Goal: Task Accomplishment & Management: Manage account settings

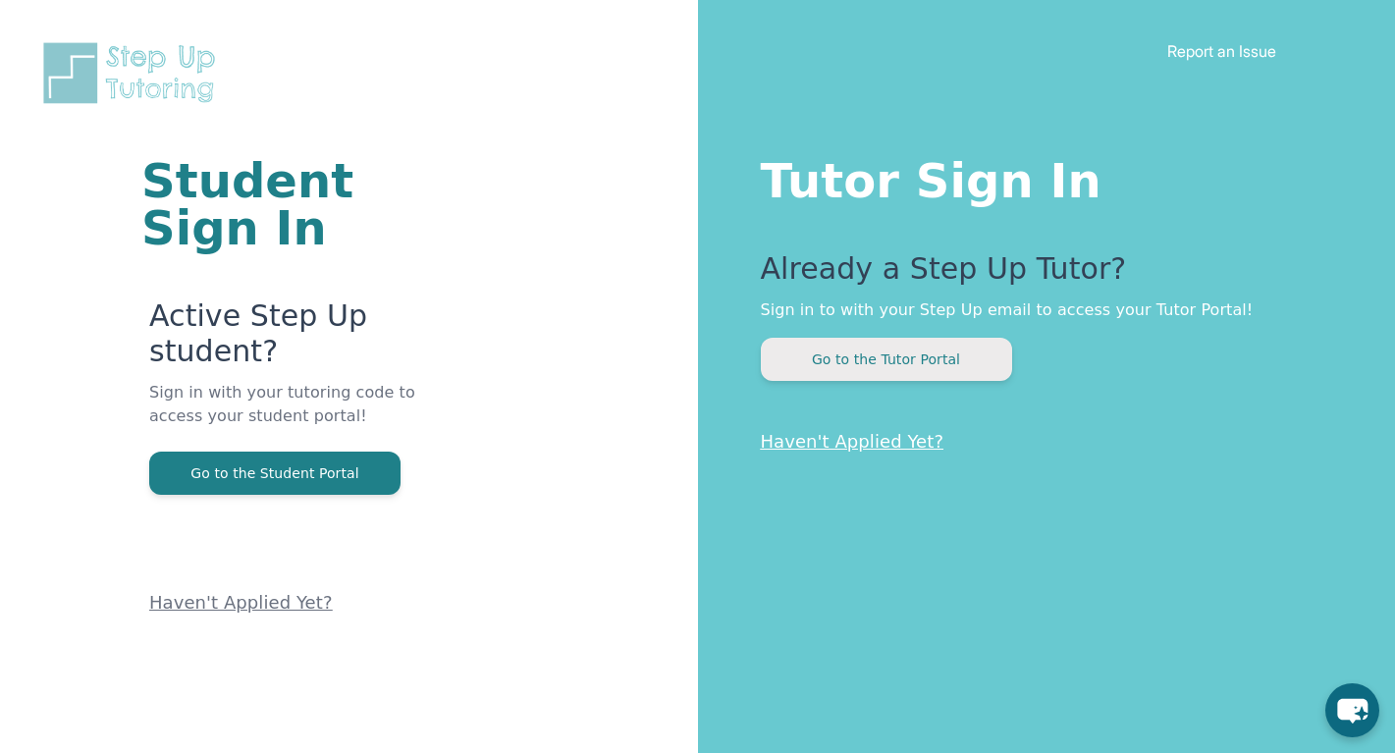
click at [904, 363] on button "Go to the Tutor Portal" at bounding box center [886, 359] width 251 height 43
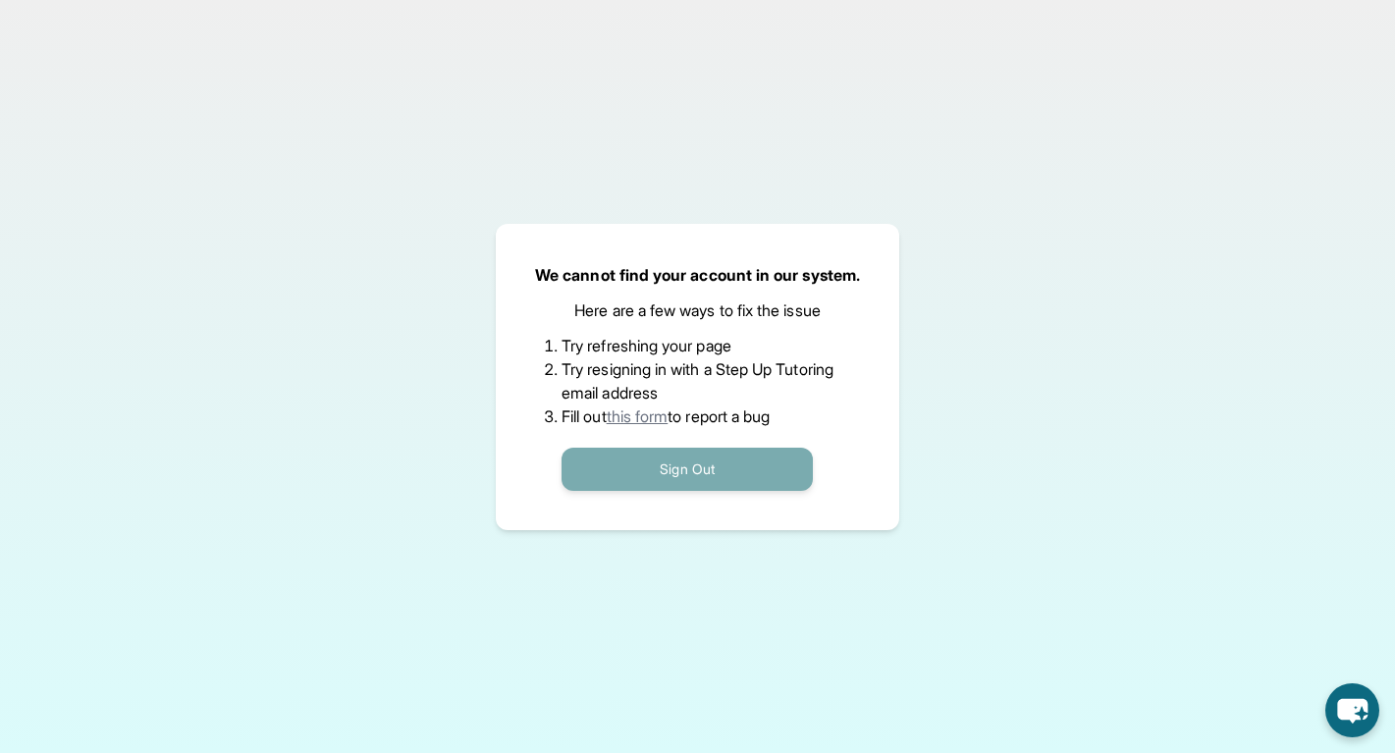
click at [681, 472] on button "Sign Out" at bounding box center [687, 469] width 251 height 43
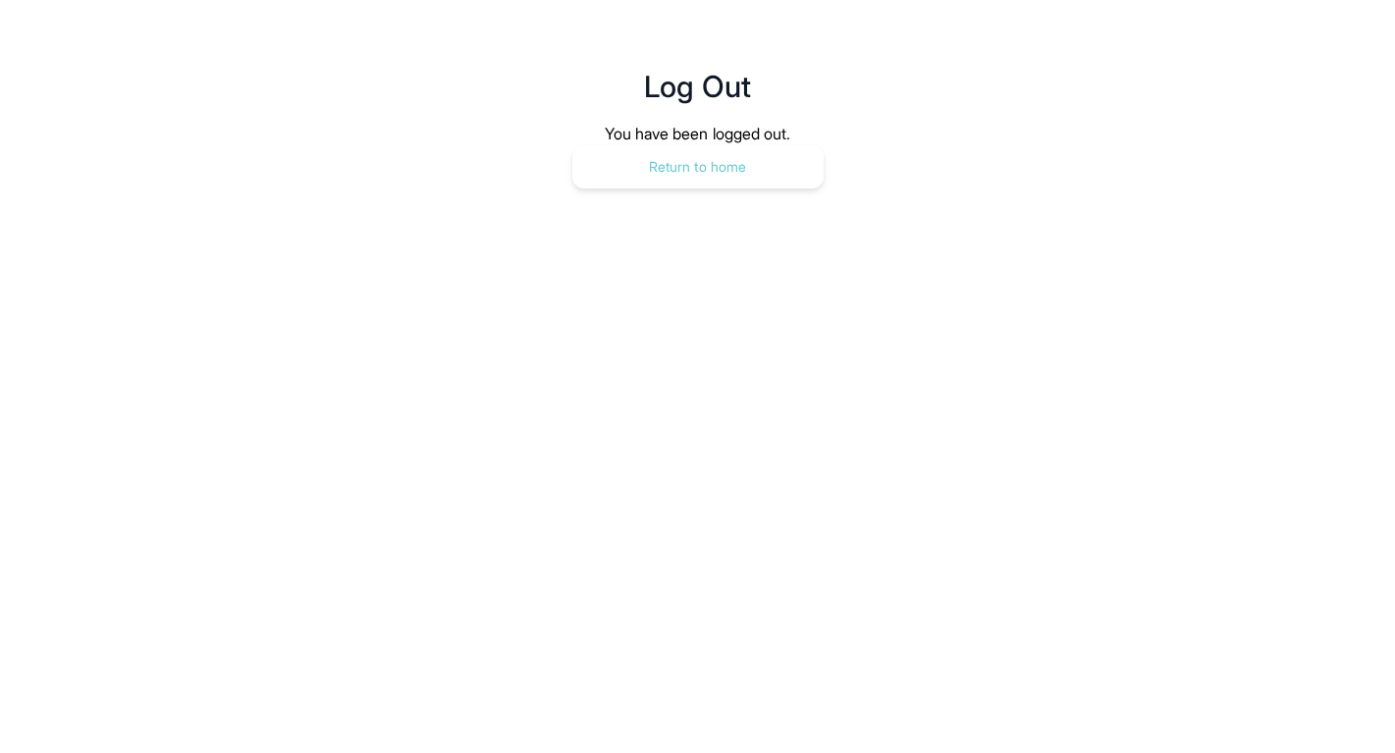
click at [750, 173] on button "Return to home" at bounding box center [697, 166] width 251 height 43
